Goal: Task Accomplishment & Management: Use online tool/utility

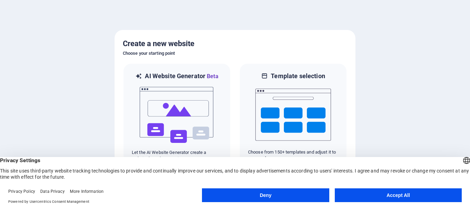
click at [388, 197] on button "Accept All" at bounding box center [398, 195] width 127 height 14
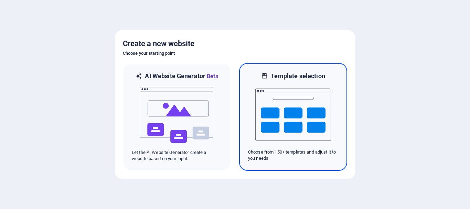
click at [306, 90] on img at bounding box center [293, 114] width 76 height 69
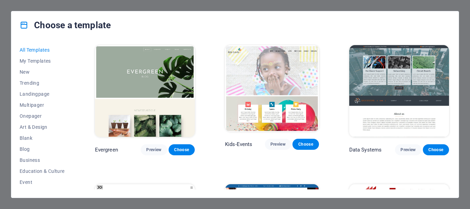
scroll to position [2510, 0]
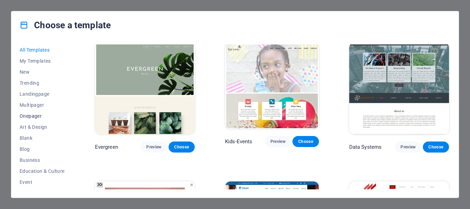
click at [31, 114] on span "Onepager" at bounding box center [42, 116] width 45 height 6
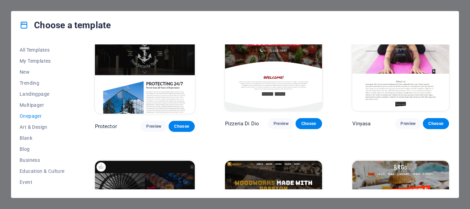
scroll to position [1141, 0]
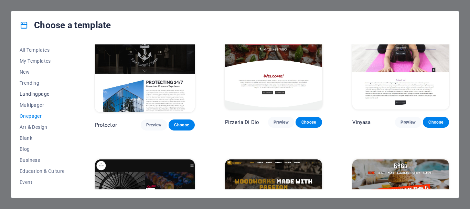
click at [39, 94] on span "Landingpage" at bounding box center [42, 94] width 45 height 6
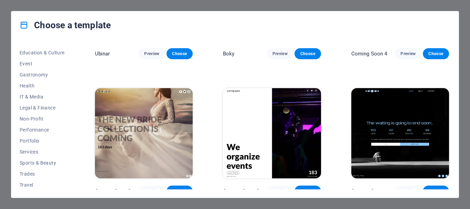
scroll to position [130, 0]
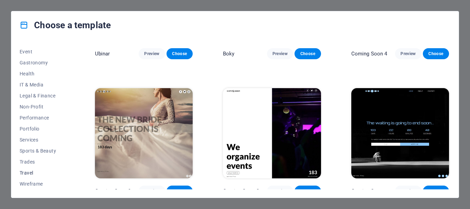
click at [29, 173] on span "Travel" at bounding box center [42, 173] width 45 height 6
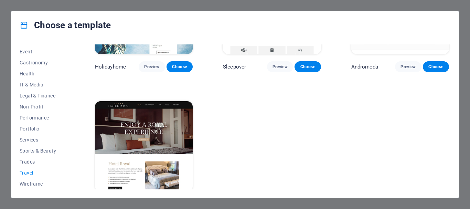
scroll to position [237, 0]
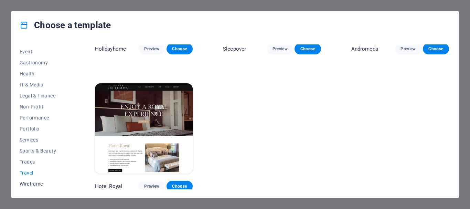
click at [44, 184] on span "Wireframe" at bounding box center [42, 184] width 45 height 6
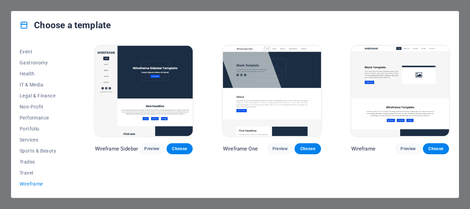
scroll to position [0, 0]
click at [39, 108] on span "Non-Profit" at bounding box center [42, 107] width 45 height 6
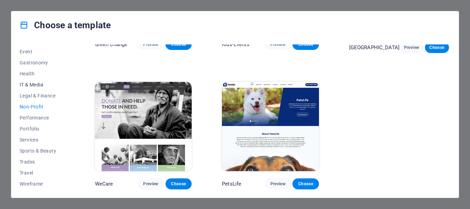
click at [33, 86] on span "IT & Media" at bounding box center [42, 85] width 45 height 6
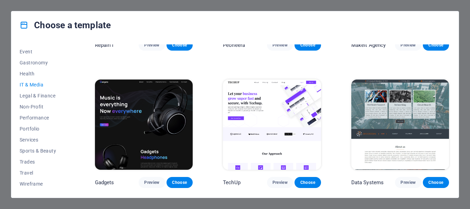
scroll to position [104, 0]
click at [32, 71] on span "Health" at bounding box center [42, 74] width 45 height 6
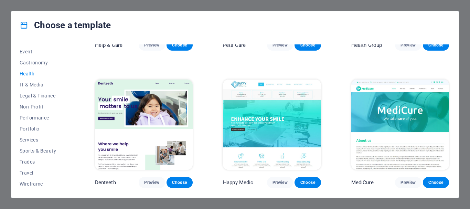
scroll to position [0, 0]
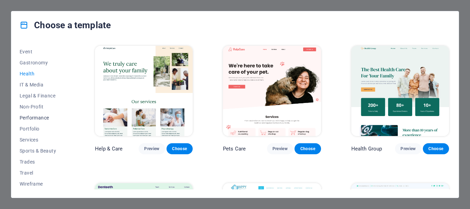
click at [33, 120] on span "Performance" at bounding box center [42, 118] width 45 height 6
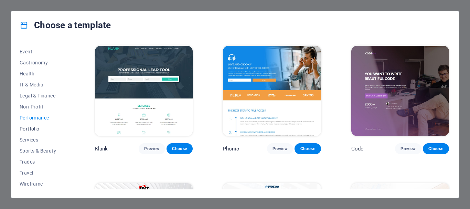
click at [35, 124] on button "Portfolio" at bounding box center [42, 128] width 45 height 11
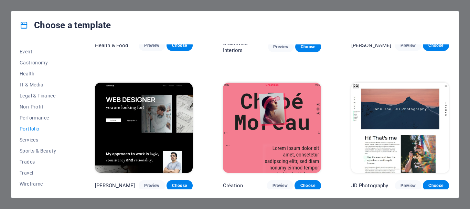
scroll to position [240, 0]
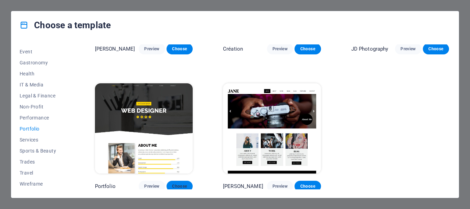
click at [180, 184] on span "Choose" at bounding box center [179, 186] width 15 height 6
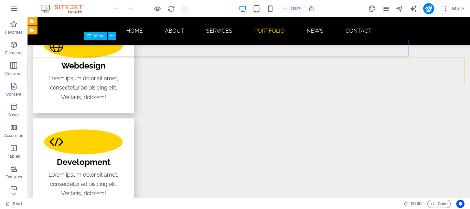
scroll to position [894, 0]
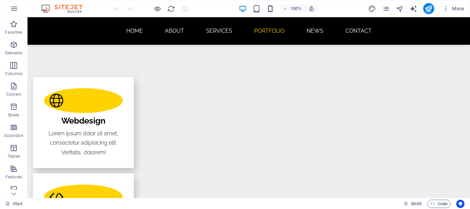
click at [269, 9] on icon "button" at bounding box center [270, 9] width 8 height 8
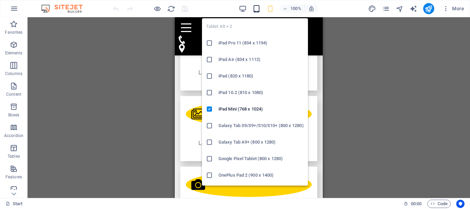
click at [256, 8] on icon "button" at bounding box center [256, 9] width 8 height 8
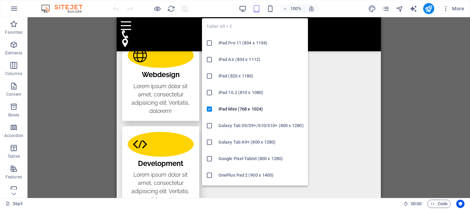
scroll to position [893, 0]
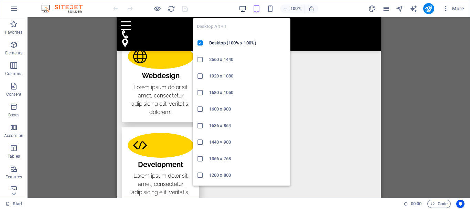
click at [241, 8] on icon "button" at bounding box center [243, 9] width 8 height 8
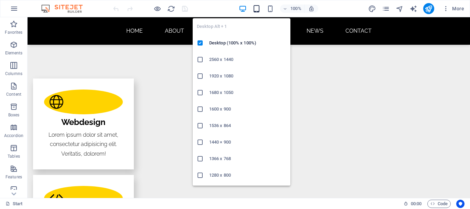
scroll to position [962, 0]
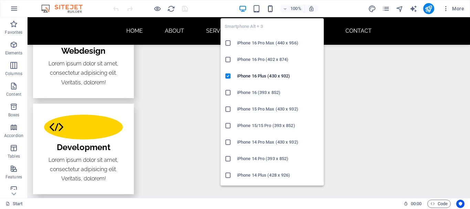
click at [268, 9] on icon "button" at bounding box center [270, 9] width 8 height 8
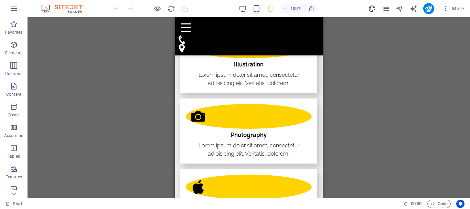
click at [375, 10] on icon "design" at bounding box center [372, 9] width 8 height 8
select select "px"
select select "300"
select select "px"
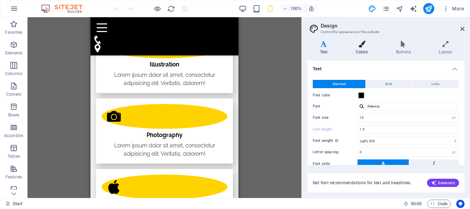
click at [361, 45] on icon at bounding box center [361, 44] width 37 height 7
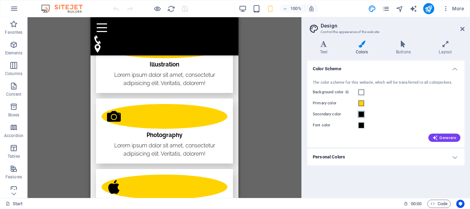
click at [363, 115] on span at bounding box center [361, 114] width 6 height 6
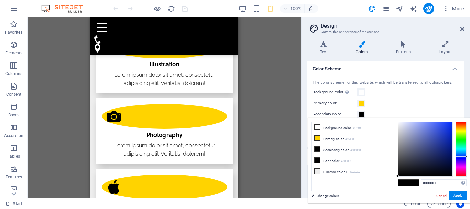
drag, startPoint x: 461, startPoint y: 153, endPoint x: 457, endPoint y: 145, distance: 9.0
click at [460, 156] on div at bounding box center [460, 148] width 11 height 55
type input "#031cc7"
click at [451, 133] on div at bounding box center [425, 149] width 54 height 54
click at [428, 101] on div "Primary color" at bounding box center [386, 103] width 146 height 8
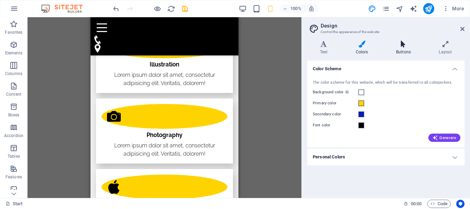
click at [402, 45] on icon at bounding box center [403, 44] width 40 height 7
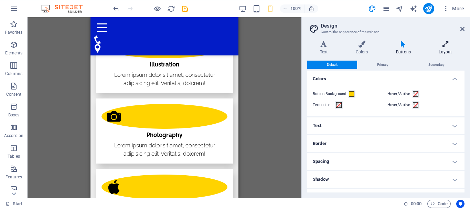
click at [439, 50] on h4 "Layout" at bounding box center [445, 48] width 38 height 14
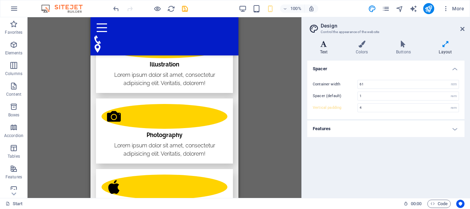
click at [327, 52] on h4 "Text" at bounding box center [325, 48] width 36 height 14
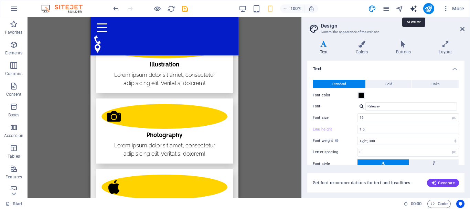
click at [411, 7] on icon "text_generator" at bounding box center [413, 9] width 8 height 8
select select "English"
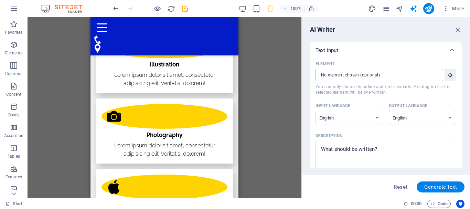
click at [386, 80] on input "Element ​ You can only choose headline and text elements. Existing text in the …" at bounding box center [376, 75] width 123 height 12
click at [402, 11] on icon "navigator" at bounding box center [399, 9] width 8 height 8
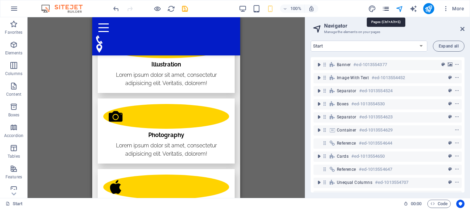
click at [388, 10] on icon "pages" at bounding box center [386, 9] width 8 height 8
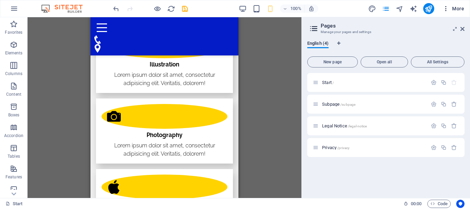
click at [452, 12] on button "More" at bounding box center [452, 8] width 27 height 11
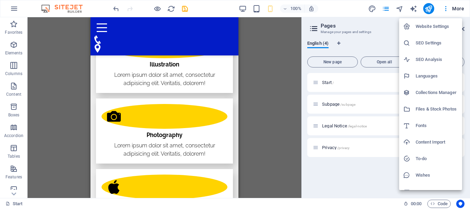
click at [432, 43] on h6 "SEO Settings" at bounding box center [436, 43] width 42 height 8
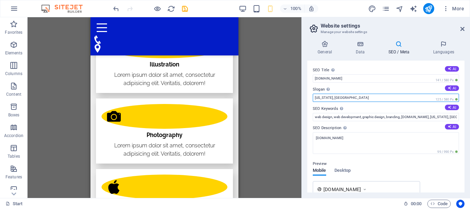
click at [379, 97] on input "[US_STATE], [GEOGRAPHIC_DATA]" at bounding box center [386, 98] width 146 height 8
drag, startPoint x: 382, startPoint y: 99, endPoint x: 311, endPoint y: 104, distance: 71.7
click at [311, 104] on div "SEO Title The title of your website - make it something that stands out in sear…" at bounding box center [385, 127] width 157 height 132
type input "My Live My Family"
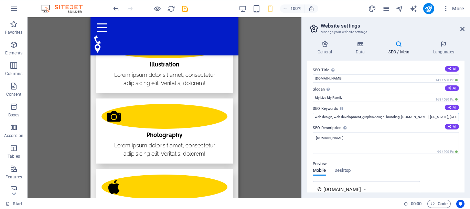
click at [372, 115] on input "web design, web development, graphic design, branding, [DOMAIN_NAME], [US_STATE…" at bounding box center [386, 117] width 146 height 8
click at [315, 117] on input "Maleber cianjur" at bounding box center [386, 117] width 146 height 8
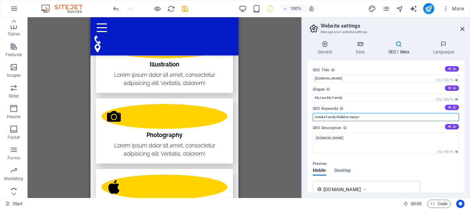
scroll to position [129, 0]
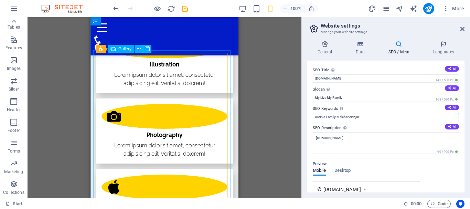
type input "Arezka Family Maleber cianjur"
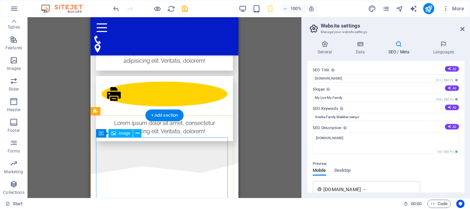
scroll to position [1134, 0]
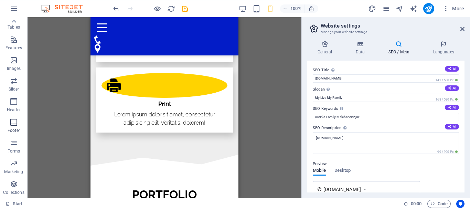
click at [15, 127] on span "Footer" at bounding box center [14, 126] width 28 height 17
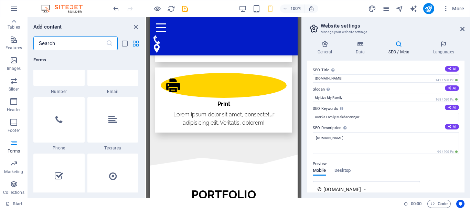
scroll to position [5275, 0]
click at [15, 121] on icon "button" at bounding box center [14, 122] width 8 height 8
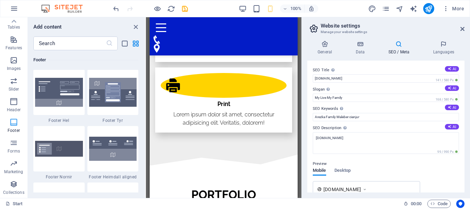
scroll to position [4553, 0]
click at [111, 148] on img at bounding box center [113, 149] width 48 height 24
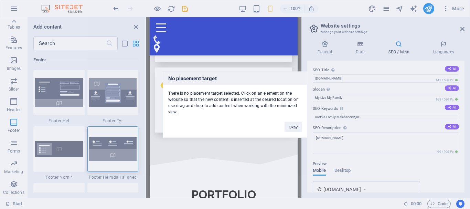
click at [111, 147] on div "No placement target There is no placement target selected. Click on an element …" at bounding box center [235, 104] width 470 height 209
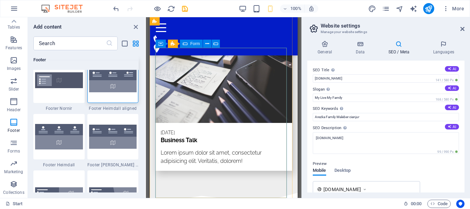
scroll to position [1957, 0]
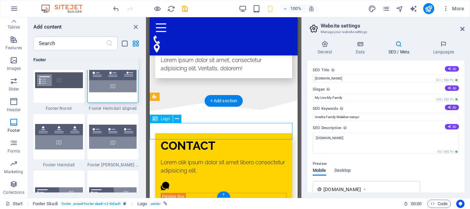
select select "px"
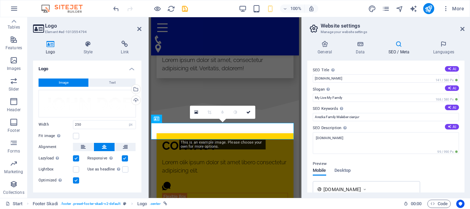
click at [209, 119] on div "0" at bounding box center [222, 112] width 65 height 13
click at [94, 106] on div "Drag files here, click to choose files or select files from Files or our free s…" at bounding box center [87, 104] width 97 height 28
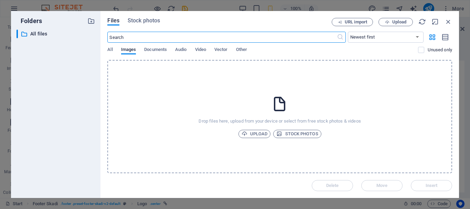
scroll to position [2283, 0]
click at [446, 21] on icon "button" at bounding box center [448, 22] width 8 height 8
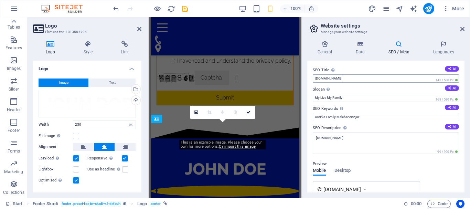
scroll to position [1957, 0]
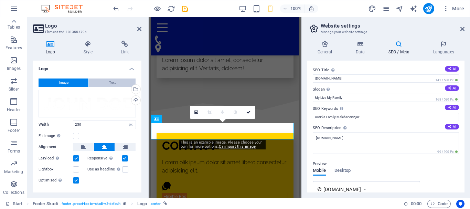
click at [111, 82] on span "Text" at bounding box center [112, 82] width 7 height 8
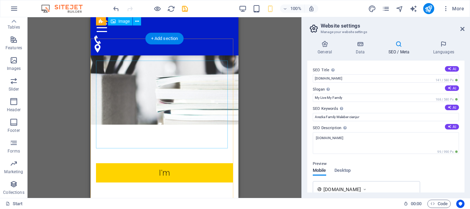
scroll to position [0, 0]
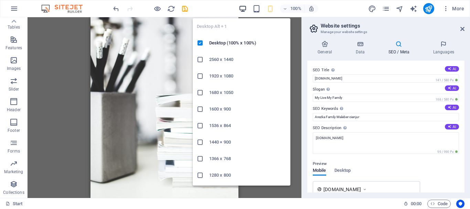
click at [243, 9] on icon "button" at bounding box center [243, 9] width 8 height 8
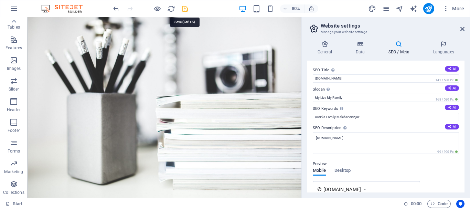
click at [183, 7] on icon "save" at bounding box center [185, 9] width 8 height 8
checkbox input "false"
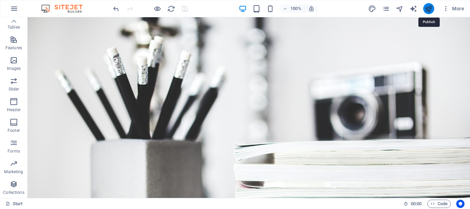
click at [429, 8] on icon "publish" at bounding box center [428, 9] width 8 height 8
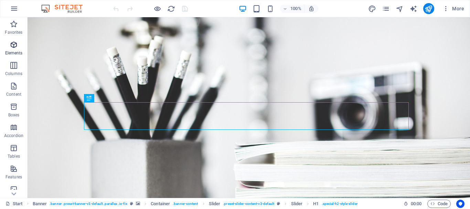
click at [16, 50] on span "Elements" at bounding box center [14, 49] width 28 height 17
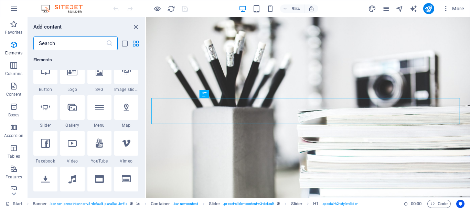
scroll to position [176, 0]
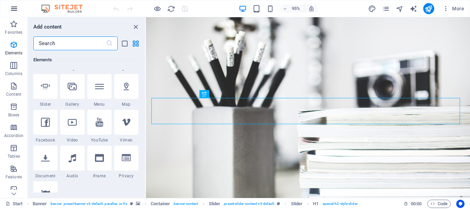
click at [19, 11] on button "button" at bounding box center [14, 8] width 17 height 17
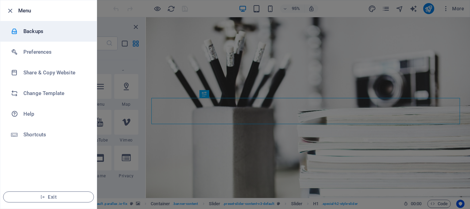
click at [35, 35] on h6 "Backups" at bounding box center [55, 31] width 64 height 8
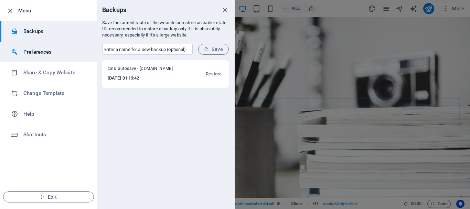
click at [41, 52] on h6 "Preferences" at bounding box center [55, 52] width 64 height 8
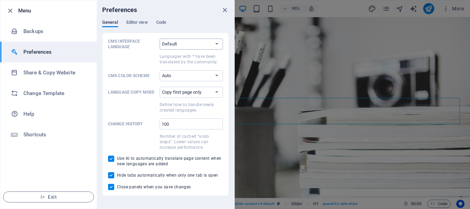
click at [178, 44] on select "Default Deutsch English Español Suomi* Français Magyar Italiano Nederlands Pols…" at bounding box center [191, 44] width 63 height 11
click at [193, 31] on div "General Editor view Code" at bounding box center [165, 26] width 127 height 13
click at [186, 74] on select "Auto Dark Light" at bounding box center [191, 75] width 63 height 11
click at [184, 92] on select "Copy first page only Copy all pages" at bounding box center [191, 92] width 63 height 11
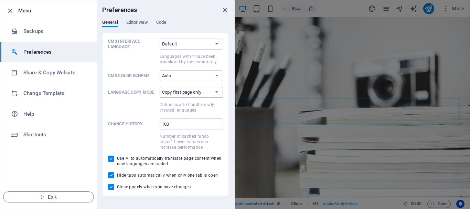
click at [183, 91] on select "Copy first page only Copy all pages" at bounding box center [191, 92] width 63 height 11
click at [135, 21] on span "Editor view" at bounding box center [137, 23] width 22 height 10
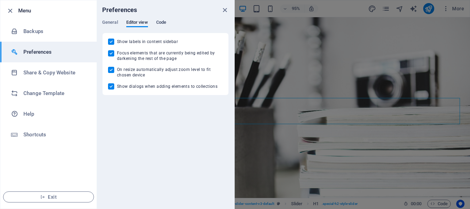
click at [159, 20] on span "Code" at bounding box center [161, 23] width 10 height 10
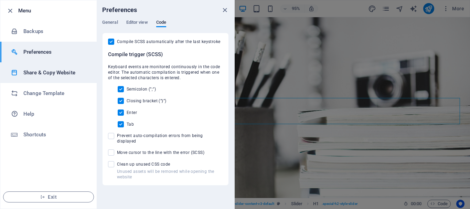
click at [62, 70] on h6 "Share & Copy Website" at bounding box center [55, 72] width 64 height 8
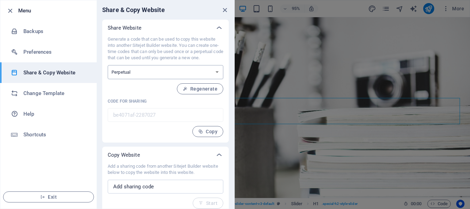
click at [132, 73] on select "One-time Perpetual" at bounding box center [166, 72] width 116 height 14
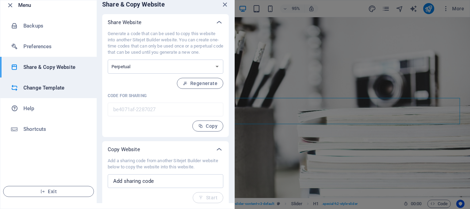
click at [55, 91] on h6 "Change Template" at bounding box center [55, 88] width 64 height 8
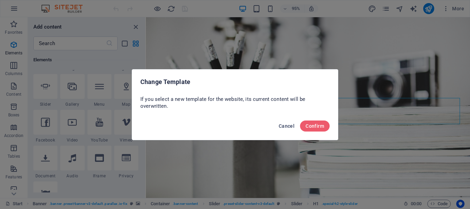
click at [284, 126] on span "Cancel" at bounding box center [287, 126] width 16 height 6
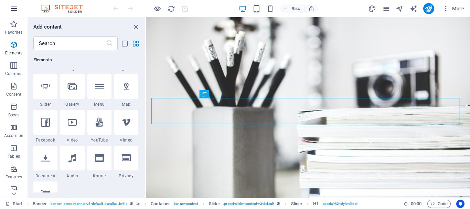
click at [13, 9] on icon "button" at bounding box center [14, 8] width 8 height 8
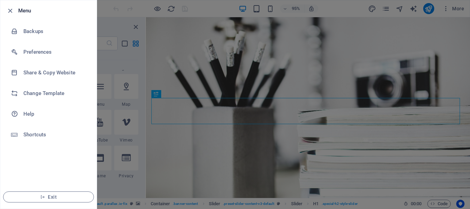
click at [122, 63] on div at bounding box center [235, 104] width 470 height 209
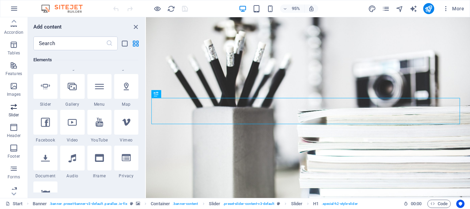
scroll to position [129, 0]
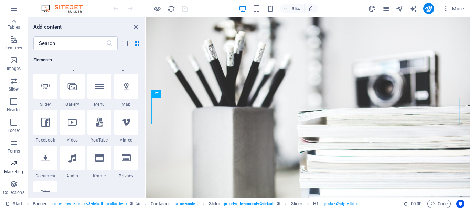
click at [12, 166] on icon "button" at bounding box center [14, 163] width 8 height 8
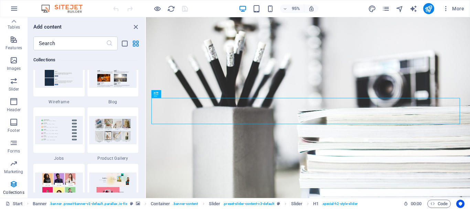
scroll to position [6324, 0]
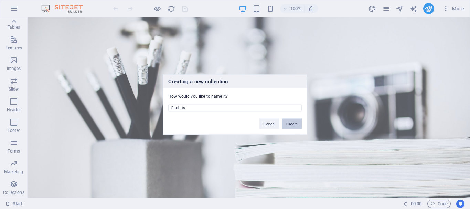
click at [287, 125] on button "Create" at bounding box center [292, 123] width 20 height 10
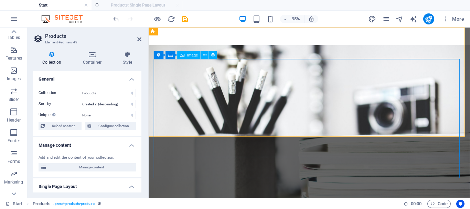
select select "createdAt_DESC"
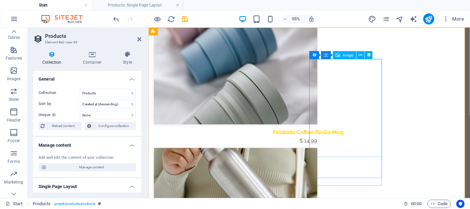
scroll to position [0, 0]
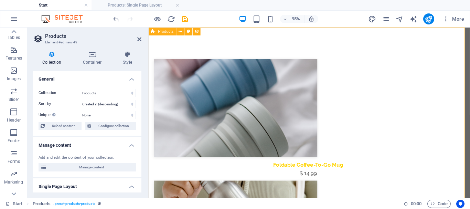
click at [211, 108] on div at bounding box center [316, 112] width 325 height 103
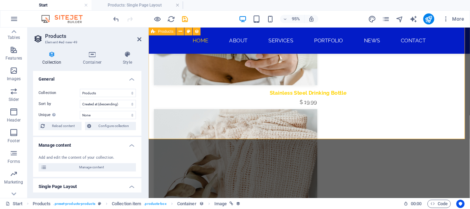
scroll to position [138, 0]
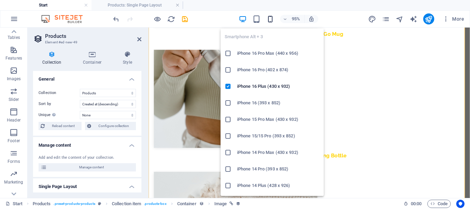
click at [270, 22] on icon "button" at bounding box center [270, 19] width 8 height 8
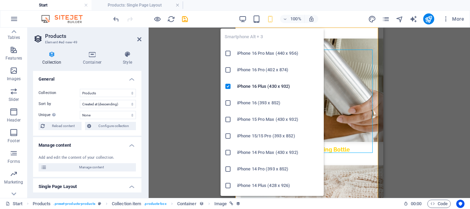
scroll to position [0, 0]
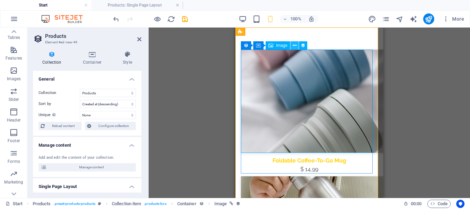
click at [293, 45] on icon at bounding box center [295, 45] width 4 height 7
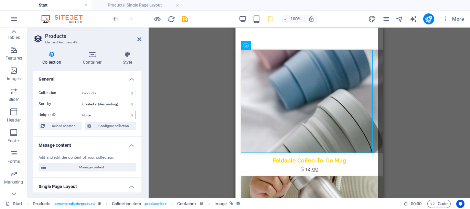
click at [113, 116] on select "None Name Slug Product image Price Product number Product description Availabil…" at bounding box center [108, 115] width 56 height 8
click at [113, 115] on select "None Name Slug Product image Price Product number Product description Availabil…" at bounding box center [108, 115] width 56 height 8
click at [119, 104] on select "Created at (ascending) Created at (descending) Updated at (ascending) Updated a…" at bounding box center [108, 104] width 56 height 8
click at [116, 91] on select "Products" at bounding box center [108, 93] width 56 height 8
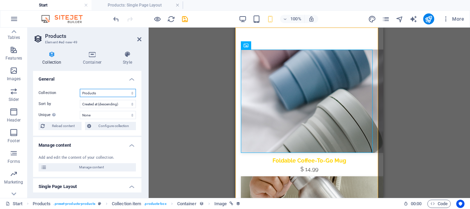
click at [116, 91] on select "Products" at bounding box center [108, 93] width 56 height 8
click at [95, 57] on icon at bounding box center [92, 54] width 37 height 7
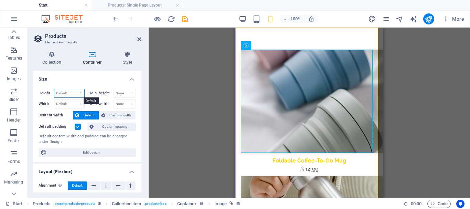
click at [74, 95] on select "Default px rem % vh vw" at bounding box center [69, 93] width 30 height 8
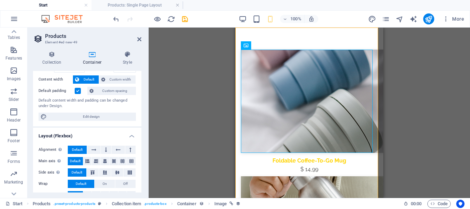
scroll to position [48, 0]
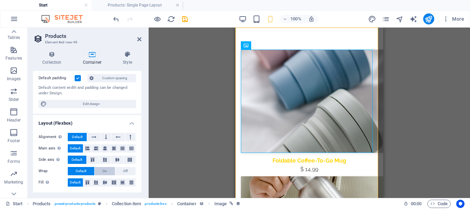
click at [100, 169] on button "On" at bounding box center [105, 171] width 20 height 8
click at [83, 167] on span "Default" at bounding box center [81, 171] width 11 height 8
click at [127, 56] on icon at bounding box center [127, 54] width 28 height 7
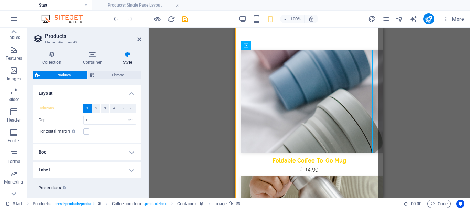
click at [112, 152] on h4 "Box" at bounding box center [87, 152] width 108 height 17
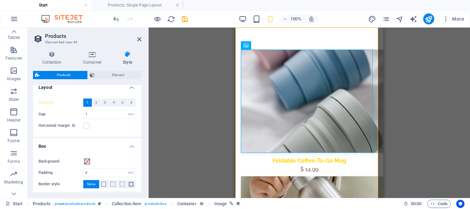
scroll to position [0, 0]
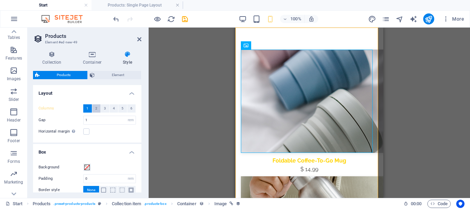
click at [95, 107] on span "2" at bounding box center [96, 108] width 2 height 8
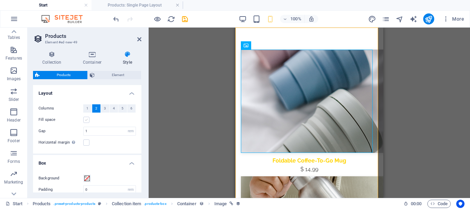
click at [84, 118] on label at bounding box center [86, 120] width 6 height 6
click at [0, 0] on input "Fill space" at bounding box center [0, 0] width 0 height 0
click at [85, 120] on label at bounding box center [86, 120] width 6 height 6
click at [0, 0] on input "Fill space" at bounding box center [0, 0] width 0 height 0
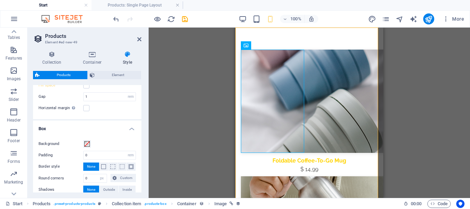
scroll to position [69, 0]
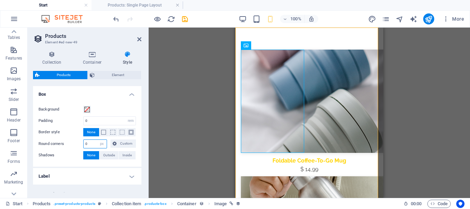
drag, startPoint x: 94, startPoint y: 142, endPoint x: 75, endPoint y: 144, distance: 19.0
click at [75, 144] on div "Round corners 0 px rem % vh vw Custom Custom" at bounding box center [87, 143] width 97 height 9
type input "5"
click at [110, 173] on h4 "Label" at bounding box center [87, 176] width 108 height 17
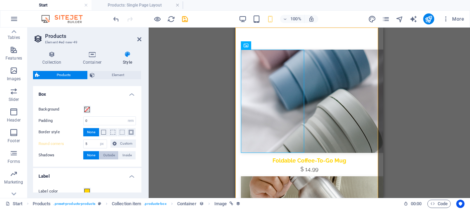
click at [108, 156] on span "Outside" at bounding box center [109, 155] width 12 height 8
type input "2"
type input "4"
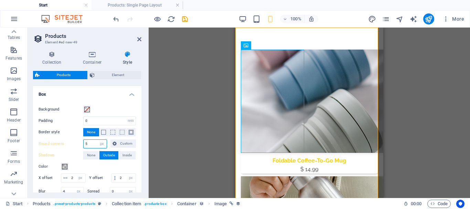
click at [85, 147] on input "5" at bounding box center [95, 144] width 23 height 8
drag, startPoint x: 88, startPoint y: 147, endPoint x: 82, endPoint y: 147, distance: 5.5
click at [82, 147] on div "Round corners 5 px rem % vh vw Custom Custom" at bounding box center [87, 143] width 97 height 9
type input "15"
click at [102, 130] on span at bounding box center [103, 132] width 5 height 5
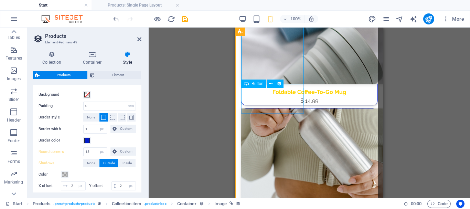
click at [275, 96] on div "Foldable Coffee-To-Go Mug" at bounding box center [309, 92] width 136 height 9
click at [271, 83] on icon at bounding box center [271, 83] width 4 height 7
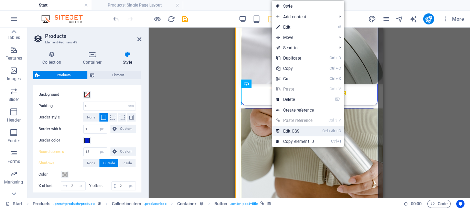
click at [289, 130] on link "Ctrl Alt C Edit CSS" at bounding box center [295, 131] width 46 height 10
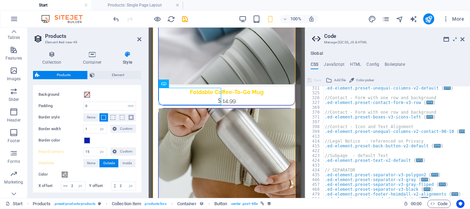
scroll to position [240, 0]
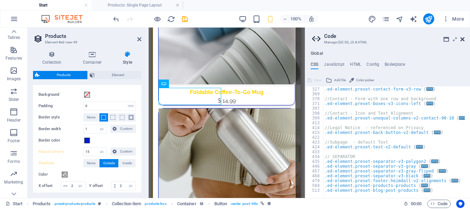
click at [461, 39] on icon at bounding box center [462, 39] width 4 height 6
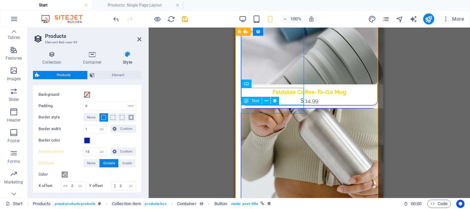
click at [275, 105] on div "$ 14,99" at bounding box center [309, 101] width 136 height 8
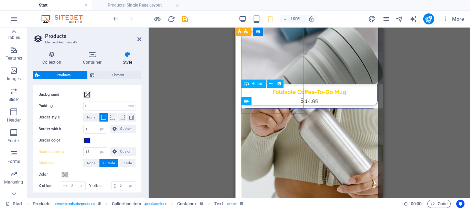
click at [286, 90] on div "Foldable Coffee-To-Go Mug" at bounding box center [309, 92] width 136 height 9
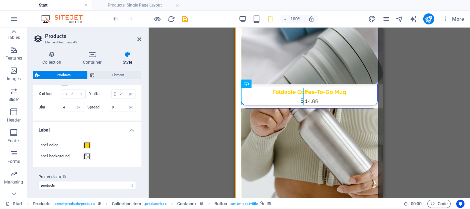
scroll to position [187, 0]
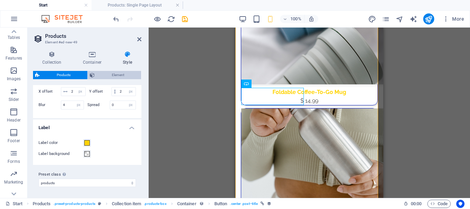
click at [95, 74] on button "Element" at bounding box center [114, 75] width 53 height 8
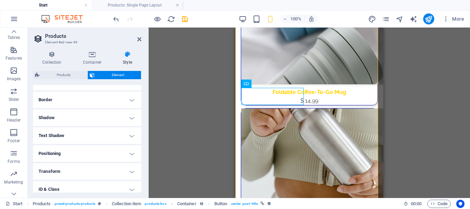
scroll to position [110, 0]
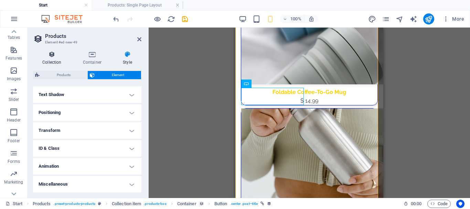
click at [48, 61] on h4 "Collection" at bounding box center [53, 58] width 41 height 14
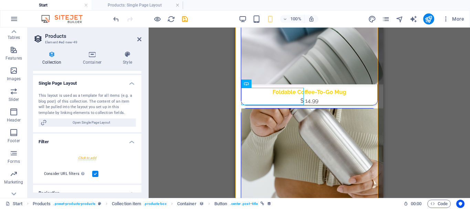
scroll to position [69, 0]
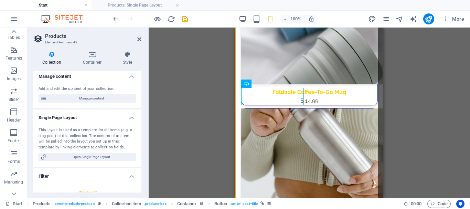
click at [87, 94] on div "Add and edit the content of your collection. Manage content" at bounding box center [87, 94] width 108 height 28
click at [86, 96] on span "Manage content" at bounding box center [91, 98] width 85 height 8
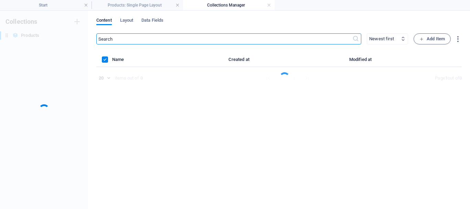
scroll to position [0, 0]
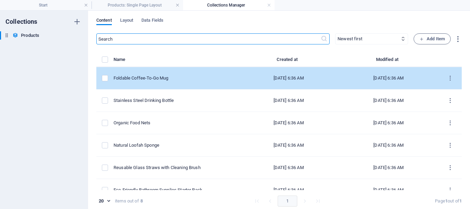
click at [147, 80] on div "Foldable Coffee-To-Go Mug" at bounding box center [172, 78] width 119 height 6
select select "Out of stock"
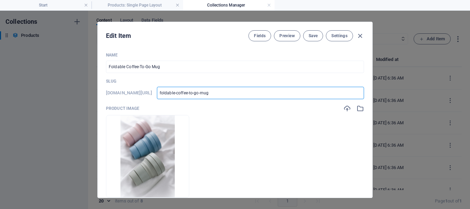
drag, startPoint x: 238, startPoint y: 93, endPoint x: 162, endPoint y: 89, distance: 76.1
click at [163, 89] on div "www.example.com/products-item/ foldable-coffee-to-go-mug ​" at bounding box center [235, 93] width 258 height 12
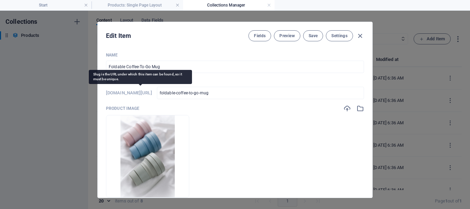
click at [144, 95] on h6 "www.example.com/products-item/" at bounding box center [129, 93] width 46 height 8
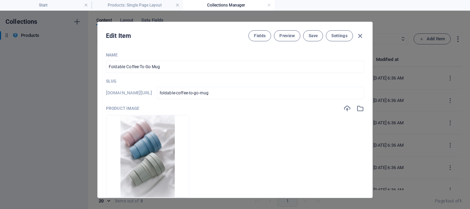
click at [100, 97] on div "Name Foldable Coffee-To-Go Mug ​ Slug www.example.com/products-item/ foldable-c…" at bounding box center [235, 122] width 274 height 151
click at [152, 89] on h6 "www.example.com/products-item/" at bounding box center [129, 93] width 46 height 8
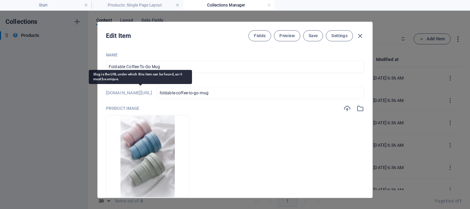
click at [152, 91] on h6 "www.example.com/products-item/" at bounding box center [129, 93] width 46 height 8
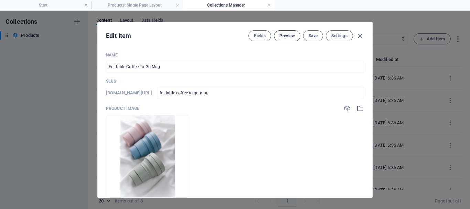
click at [286, 38] on span "Preview" at bounding box center [286, 36] width 15 height 6
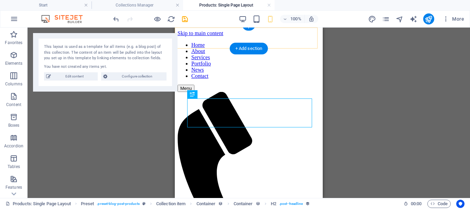
scroll to position [246, 0]
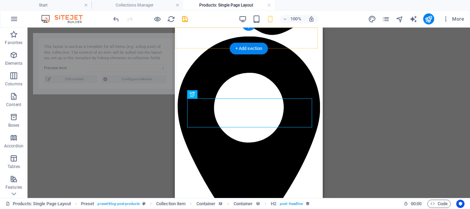
select select "68e1af6400291477f7080989"
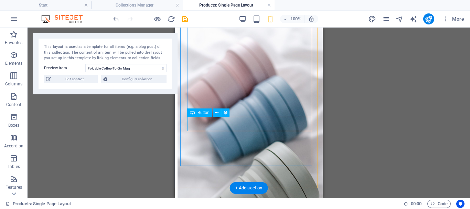
scroll to position [566, 0]
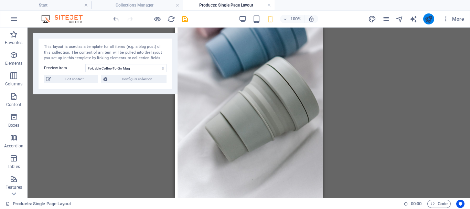
click at [433, 19] on button "publish" at bounding box center [428, 18] width 11 height 11
click at [428, 20] on icon "publish" at bounding box center [428, 19] width 8 height 8
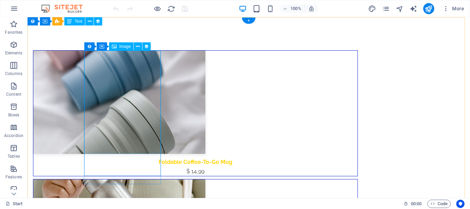
click at [140, 76] on figure at bounding box center [195, 102] width 324 height 103
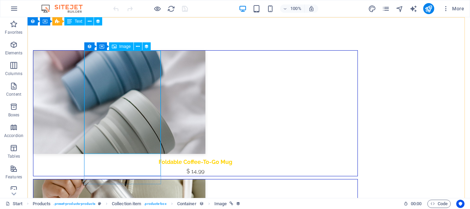
click at [121, 46] on span "Image" at bounding box center [124, 46] width 11 height 4
click at [140, 68] on figure at bounding box center [195, 102] width 324 height 103
click at [140, 45] on icon at bounding box center [138, 46] width 4 height 7
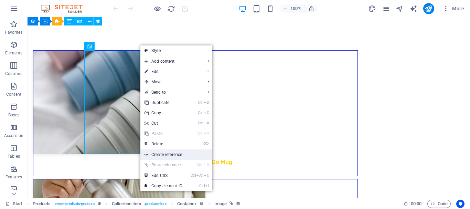
click at [174, 153] on link "Create reference" at bounding box center [176, 154] width 72 height 10
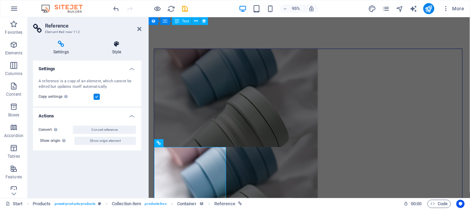
click at [113, 48] on h4 "Style" at bounding box center [117, 48] width 50 height 14
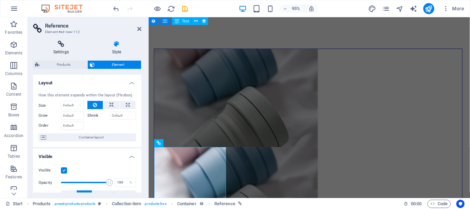
click at [69, 50] on h4 "Settings" at bounding box center [62, 48] width 59 height 14
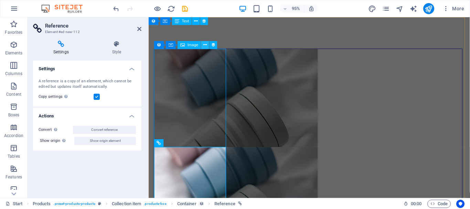
click at [207, 44] on icon at bounding box center [204, 45] width 3 height 7
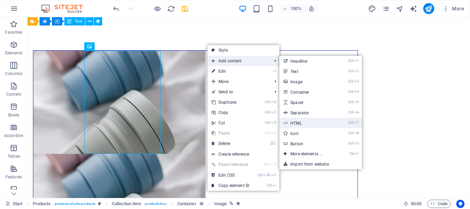
click at [318, 123] on link "Ctrl 7 HTML" at bounding box center [307, 123] width 57 height 10
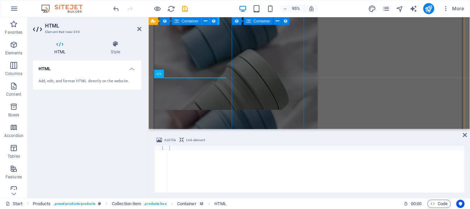
scroll to position [9, 0]
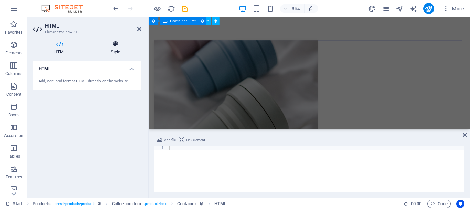
click at [110, 47] on icon at bounding box center [115, 44] width 52 height 7
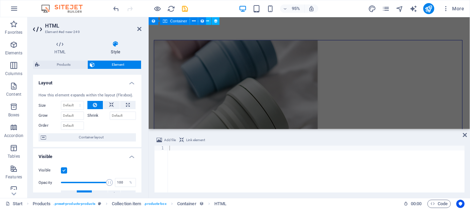
click at [467, 138] on div "Add file Link element 1 ההההההההההההההההההההההההההההההההההההההההההההההההההההההה…" at bounding box center [309, 163] width 321 height 67
drag, startPoint x: 464, startPoint y: 133, endPoint x: 423, endPoint y: 115, distance: 44.8
click at [464, 133] on icon at bounding box center [465, 135] width 4 height 6
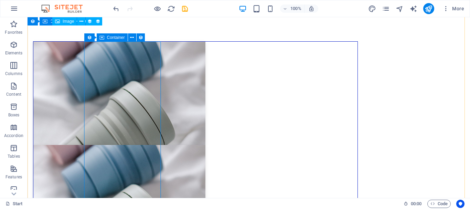
click at [105, 37] on div "Container" at bounding box center [112, 37] width 31 height 8
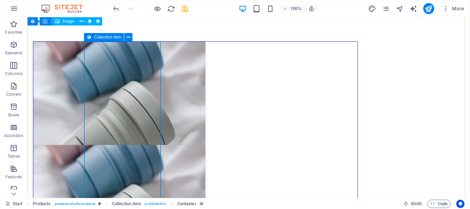
click at [84, 38] on div "Collection item" at bounding box center [104, 37] width 40 height 8
click at [98, 37] on span "Collection item" at bounding box center [107, 37] width 27 height 4
click at [130, 38] on button at bounding box center [128, 37] width 8 height 8
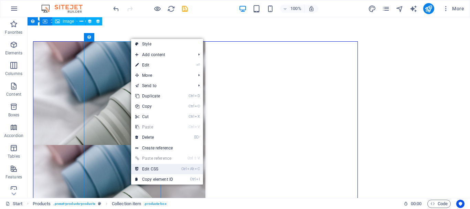
click at [174, 170] on link "Ctrl Alt C Edit CSS" at bounding box center [154, 169] width 46 height 10
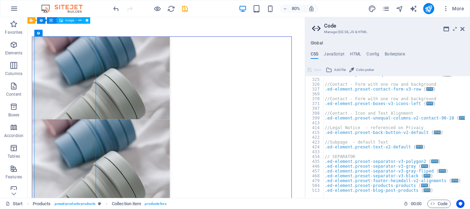
scroll to position [230, 0]
click at [369, 54] on h4 "Config" at bounding box center [372, 56] width 13 height 8
type textarea "$color-background: #ffffff;"
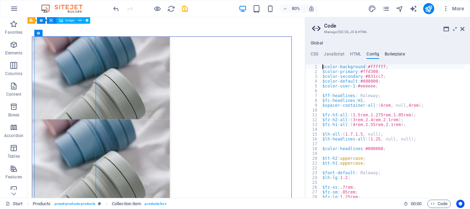
click at [392, 54] on h4 "Boilerplate" at bounding box center [394, 56] width 20 height 8
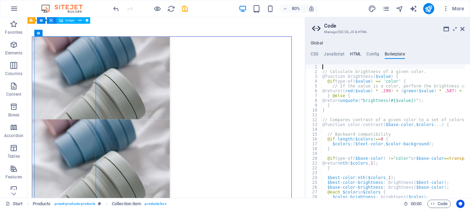
click at [355, 54] on h4 "HTML" at bounding box center [355, 56] width 11 height 8
type textarea "<a href="#main-content" class="wv-link-content button">Skip to main content</a>"
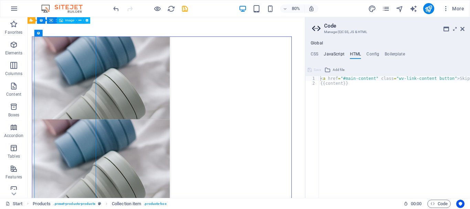
click at [338, 54] on h4 "JavaScript" at bounding box center [334, 56] width 20 height 8
type textarea "/* JS for preset "Menu V2" */"
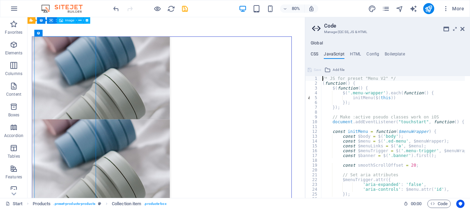
click at [314, 55] on h4 "CSS" at bounding box center [315, 56] width 8 height 8
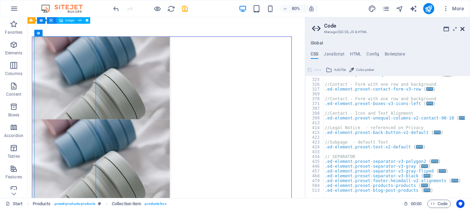
click at [464, 29] on icon at bounding box center [462, 29] width 4 height 6
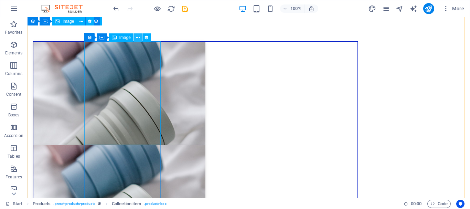
click at [139, 39] on icon at bounding box center [138, 37] width 4 height 7
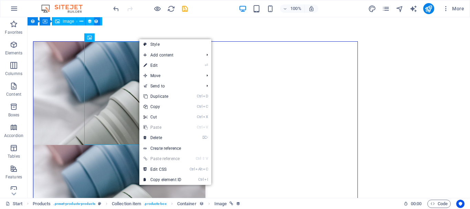
click at [170, 159] on link "Ctrl ⇧ V Paste reference" at bounding box center [162, 158] width 46 height 10
click at [171, 149] on link "Create reference" at bounding box center [175, 148] width 72 height 10
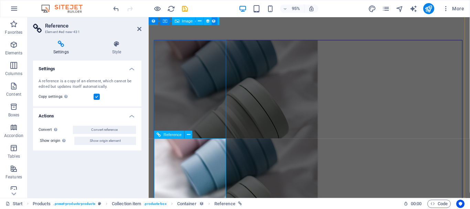
click at [159, 134] on icon at bounding box center [159, 135] width 4 height 8
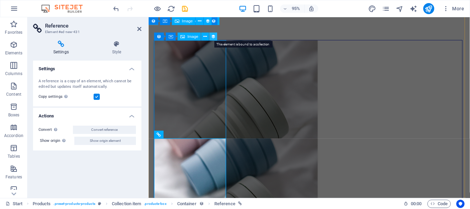
click at [212, 37] on icon at bounding box center [213, 36] width 4 height 7
select select "px"
select select
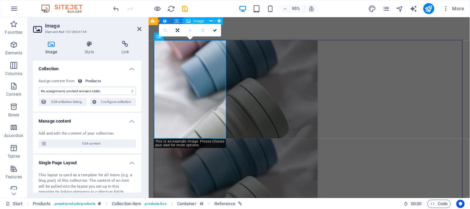
select select "image"
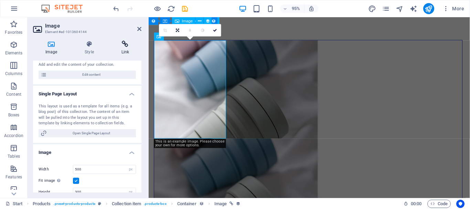
click at [127, 43] on icon at bounding box center [125, 44] width 32 height 7
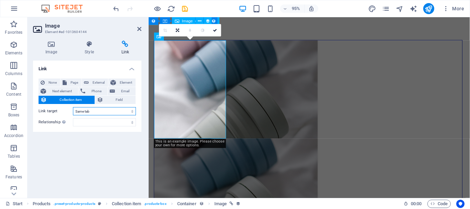
click at [116, 112] on select "New tab Same tab Overlay" at bounding box center [104, 111] width 63 height 8
click at [73, 107] on select "New tab Same tab Overlay" at bounding box center [104, 111] width 63 height 8
click at [105, 110] on select "New tab Same tab Overlay" at bounding box center [104, 111] width 63 height 8
select select "overlay"
click at [73, 107] on select "New tab Same tab Overlay" at bounding box center [104, 111] width 63 height 8
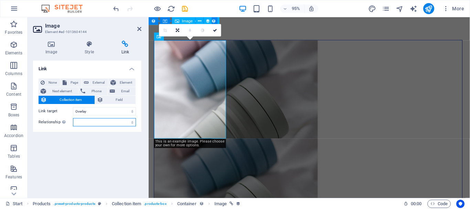
click at [96, 123] on select "alternate author bookmark external help license next nofollow noreferrer noopen…" at bounding box center [104, 122] width 63 height 8
select select "external"
click at [73, 118] on select "alternate author bookmark external help license next nofollow noreferrer noopen…" at bounding box center [104, 122] width 63 height 8
click at [95, 123] on select "alternate author bookmark external help license next nofollow noreferrer noopen…" at bounding box center [104, 122] width 63 height 8
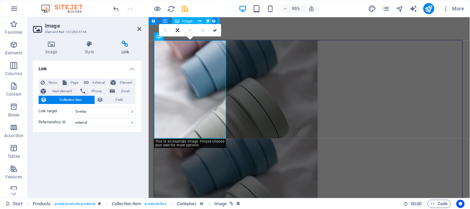
click at [108, 134] on div "Link None Page External Element Next element Phone Email Collection item Field …" at bounding box center [87, 127] width 108 height 132
click at [105, 108] on select "New tab Same tab Overlay" at bounding box center [104, 111] width 63 height 8
click at [102, 99] on icon at bounding box center [100, 100] width 6 height 8
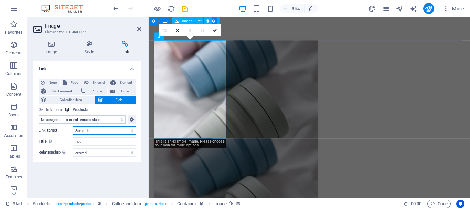
click at [101, 128] on select "New tab Same tab Overlay" at bounding box center [104, 130] width 63 height 8
click at [73, 126] on select "New tab Same tab Overlay" at bounding box center [104, 130] width 63 height 8
click at [96, 141] on input "Title Additional link description, should not be the same as the link text. The…" at bounding box center [104, 141] width 63 height 8
click at [97, 133] on select "New tab Same tab Overlay" at bounding box center [104, 130] width 63 height 8
select select "overlay"
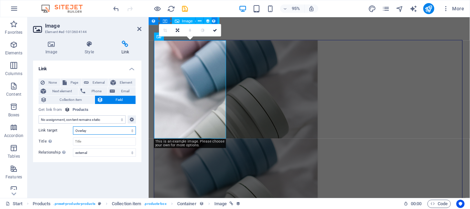
click at [73, 126] on select "New tab Same tab Overlay" at bounding box center [104, 130] width 63 height 8
click at [93, 144] on input "Title Additional link description, should not be the same as the link text. The…" at bounding box center [104, 141] width 63 height 8
click at [97, 156] on select "alternate author bookmark external help license next nofollow noreferrer noopen…" at bounding box center [104, 152] width 63 height 8
click at [96, 166] on div "Link None Page External Element Next element Phone Email Collection item Field …" at bounding box center [87, 127] width 108 height 132
click at [103, 97] on button "Field" at bounding box center [115, 100] width 41 height 8
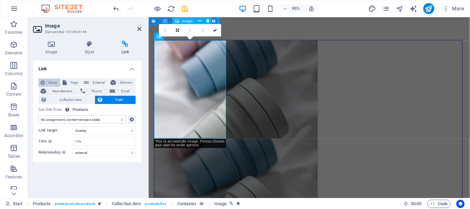
click at [54, 84] on span "None" at bounding box center [52, 82] width 11 height 8
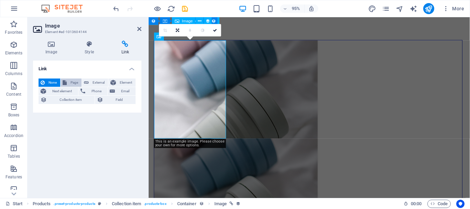
click at [65, 85] on icon at bounding box center [65, 82] width 4 height 8
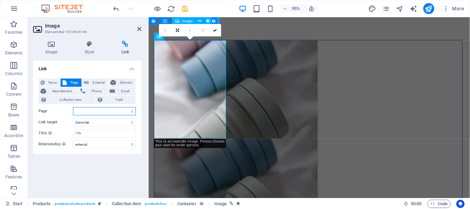
select select
click at [87, 134] on input "Title Additional link description, should not be the same as the link text. The…" at bounding box center [104, 133] width 63 height 8
click at [95, 124] on select "New tab Same tab Overlay" at bounding box center [104, 122] width 63 height 8
click at [73, 118] on select "New tab Same tab Overlay" at bounding box center [104, 122] width 63 height 8
click at [93, 123] on select "New tab Same tab Overlay" at bounding box center [104, 122] width 63 height 8
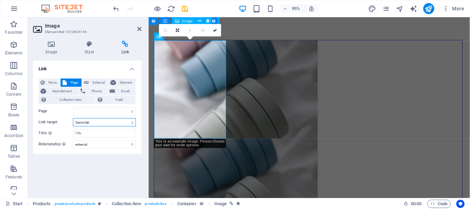
select select "blank"
click at [73, 118] on select "New tab Same tab Overlay" at bounding box center [104, 122] width 63 height 8
select select
click at [95, 146] on select "alternate author bookmark external help license next nofollow noreferrer noopen…" at bounding box center [104, 144] width 63 height 8
click at [95, 145] on select "alternate author bookmark external help license next nofollow noreferrer noopen…" at bounding box center [104, 144] width 63 height 8
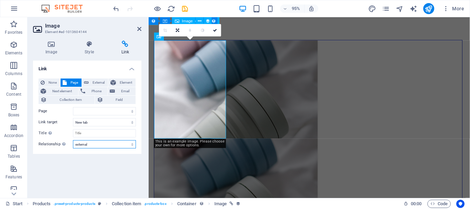
click at [132, 143] on select "alternate author bookmark external help license next nofollow noreferrer noopen…" at bounding box center [104, 144] width 63 height 8
select select "alternate"
click at [73, 140] on select "alternate author bookmark external help license next nofollow noreferrer noopen…" at bounding box center [104, 144] width 63 height 8
select select
click at [86, 84] on icon at bounding box center [86, 82] width 5 height 8
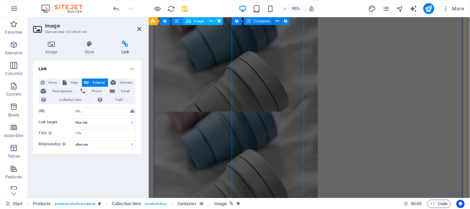
scroll to position [594, 0]
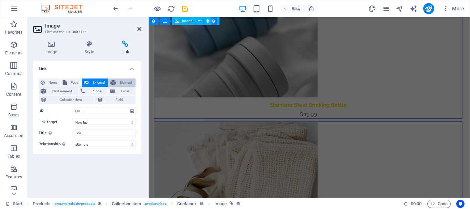
click at [119, 83] on span "Element" at bounding box center [125, 82] width 15 height 8
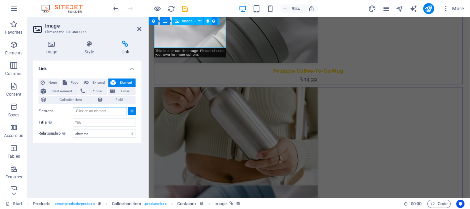
scroll to position [0, 0]
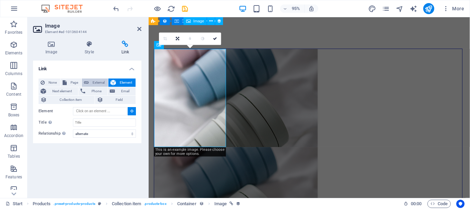
click at [89, 85] on button "External" at bounding box center [95, 82] width 26 height 8
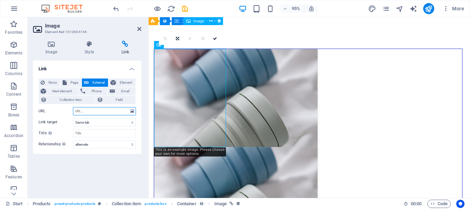
select select "blank"
click at [98, 125] on select "New tab Same tab Overlay" at bounding box center [104, 122] width 63 height 8
click at [98, 123] on select "New tab Same tab Overlay" at bounding box center [104, 122] width 63 height 8
click at [98, 124] on select "New tab Same tab Overlay" at bounding box center [104, 122] width 63 height 8
select select
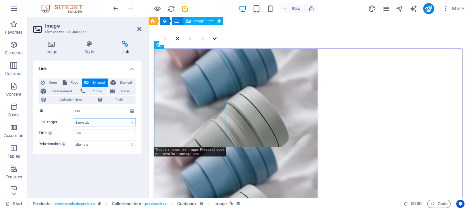
click at [73, 118] on select "New tab Same tab Overlay" at bounding box center [104, 122] width 63 height 8
click at [97, 116] on div "None Page External Element Next element Phone Email Collection item Field Page …" at bounding box center [87, 113] width 97 height 70
click at [97, 114] on input "URL" at bounding box center [104, 111] width 63 height 8
click at [105, 132] on input "Title Additional link description, should not be the same as the link text. The…" at bounding box center [104, 133] width 63 height 8
drag, startPoint x: 104, startPoint y: 112, endPoint x: 94, endPoint y: 112, distance: 10.0
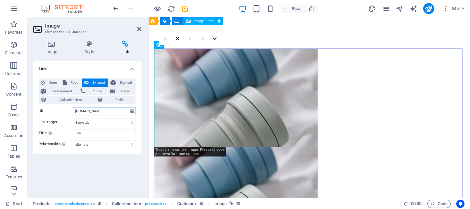
click at [94, 112] on input "www.kabilahgroup.com" at bounding box center [104, 111] width 63 height 8
type input "www.kabilahtour.com"
click at [109, 134] on input "Title Additional link description, should not be the same as the link text. The…" at bounding box center [104, 133] width 63 height 8
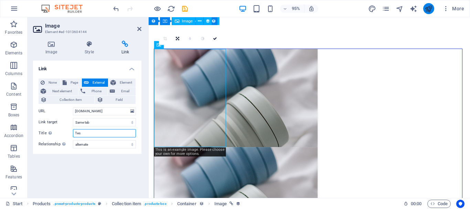
type input "Tes"
click at [427, 10] on icon "publish" at bounding box center [428, 9] width 8 height 8
checkbox input "false"
